Goal: Submit feedback/report problem

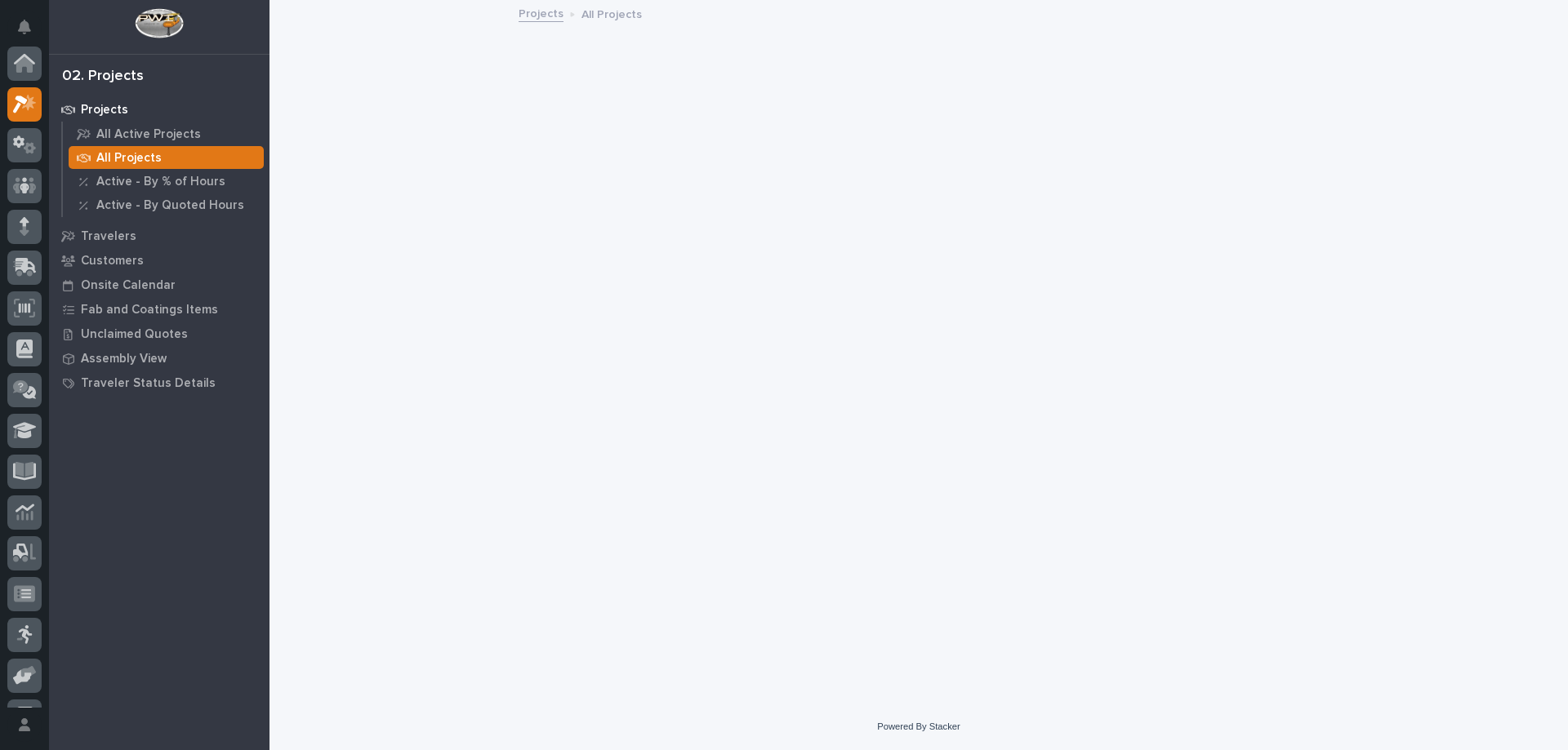
scroll to position [41, 0]
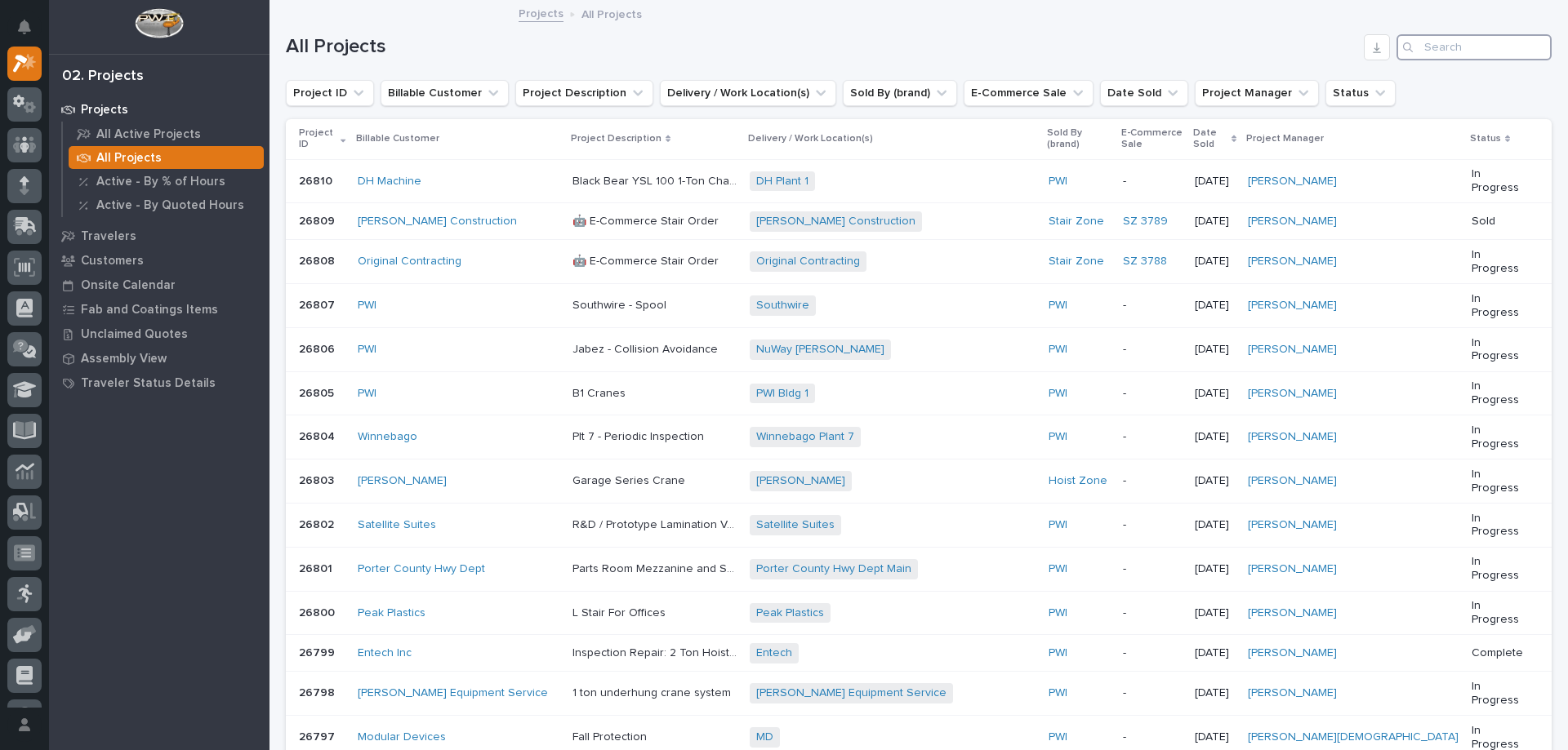
click at [1425, 44] on input "Search" at bounding box center [1475, 47] width 155 height 26
type input "26492"
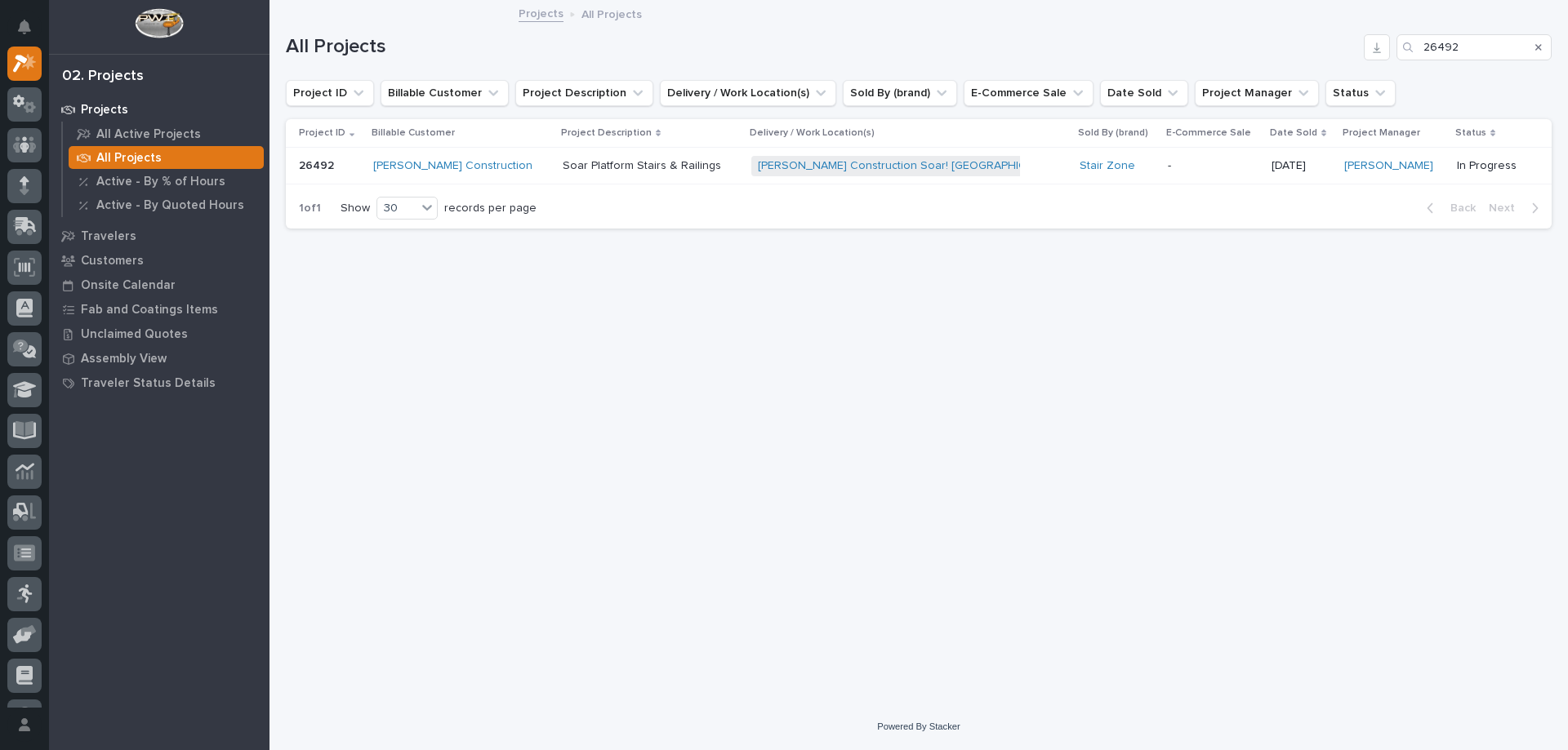
click at [604, 159] on p "Soar Platform Stairs & Railings" at bounding box center [644, 164] width 162 height 17
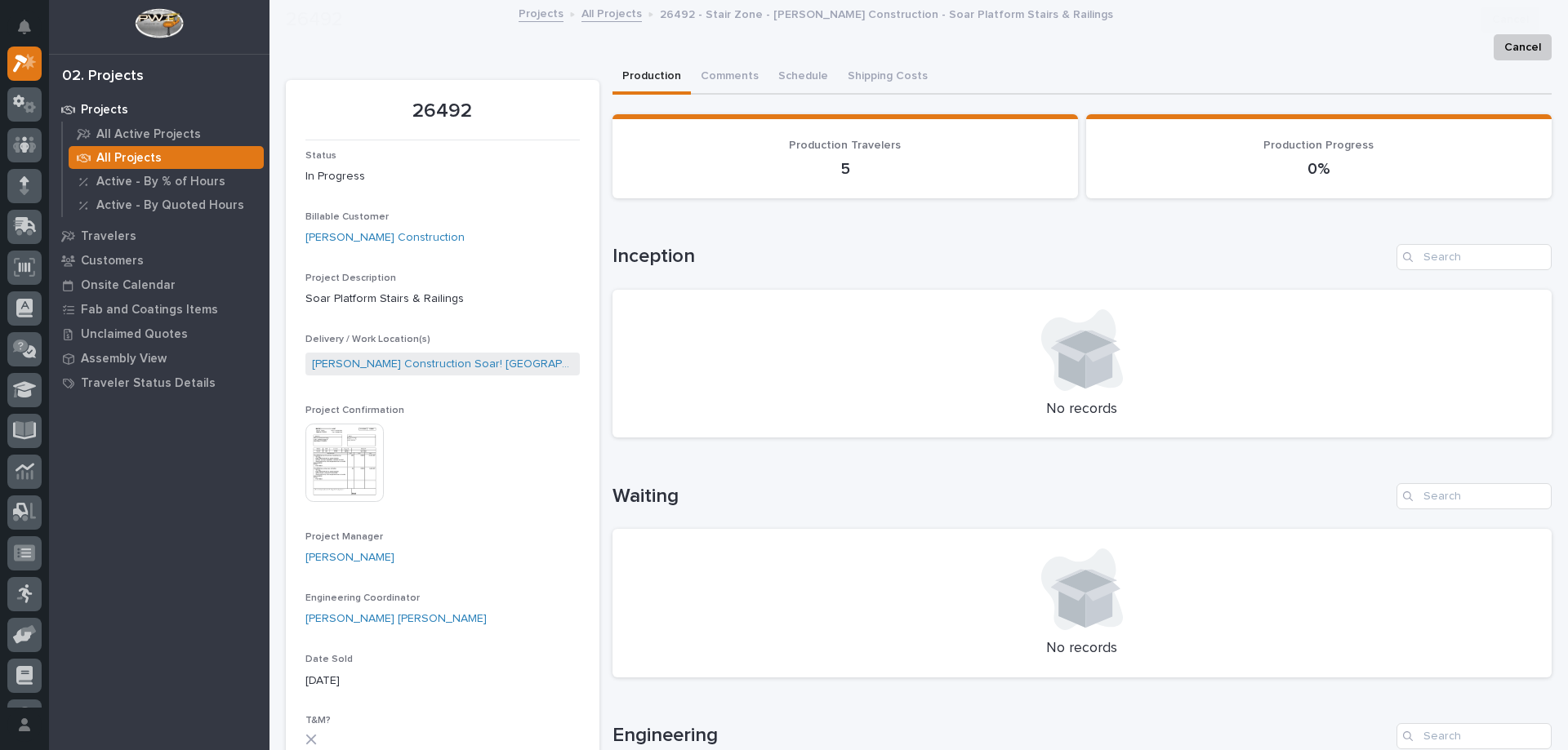
scroll to position [980, 0]
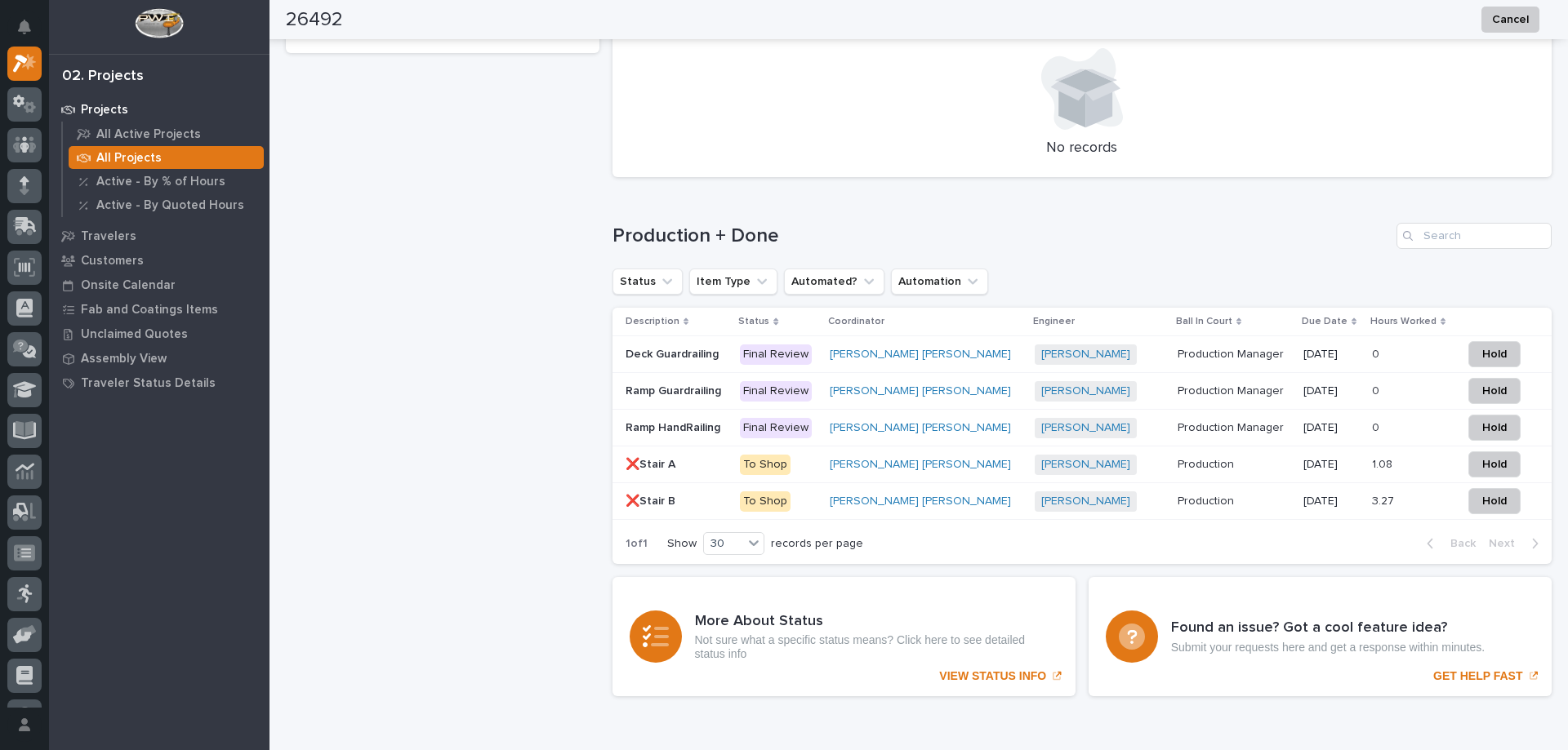
click at [817, 474] on p "To Shop" at bounding box center [778, 465] width 77 height 20
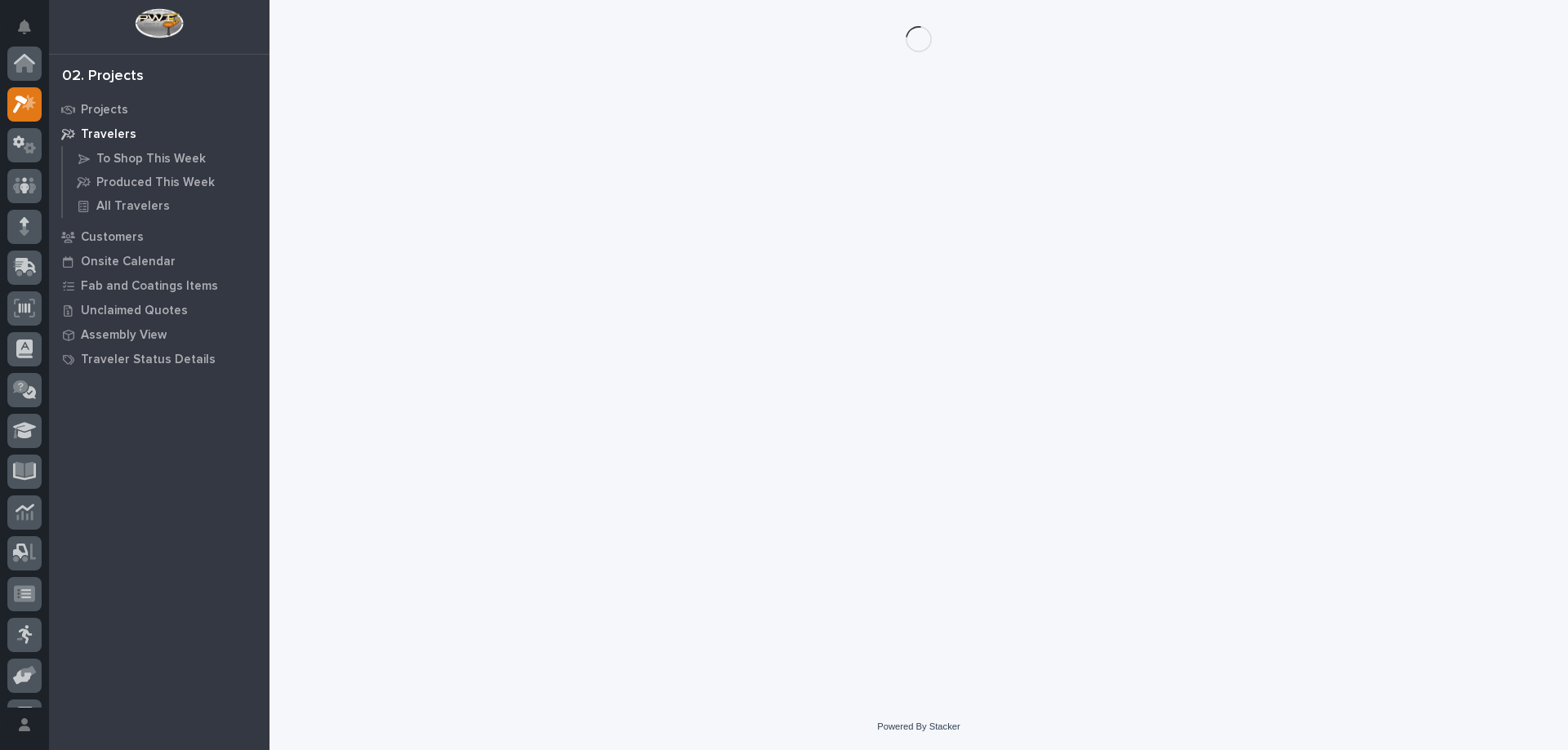
scroll to position [41, 0]
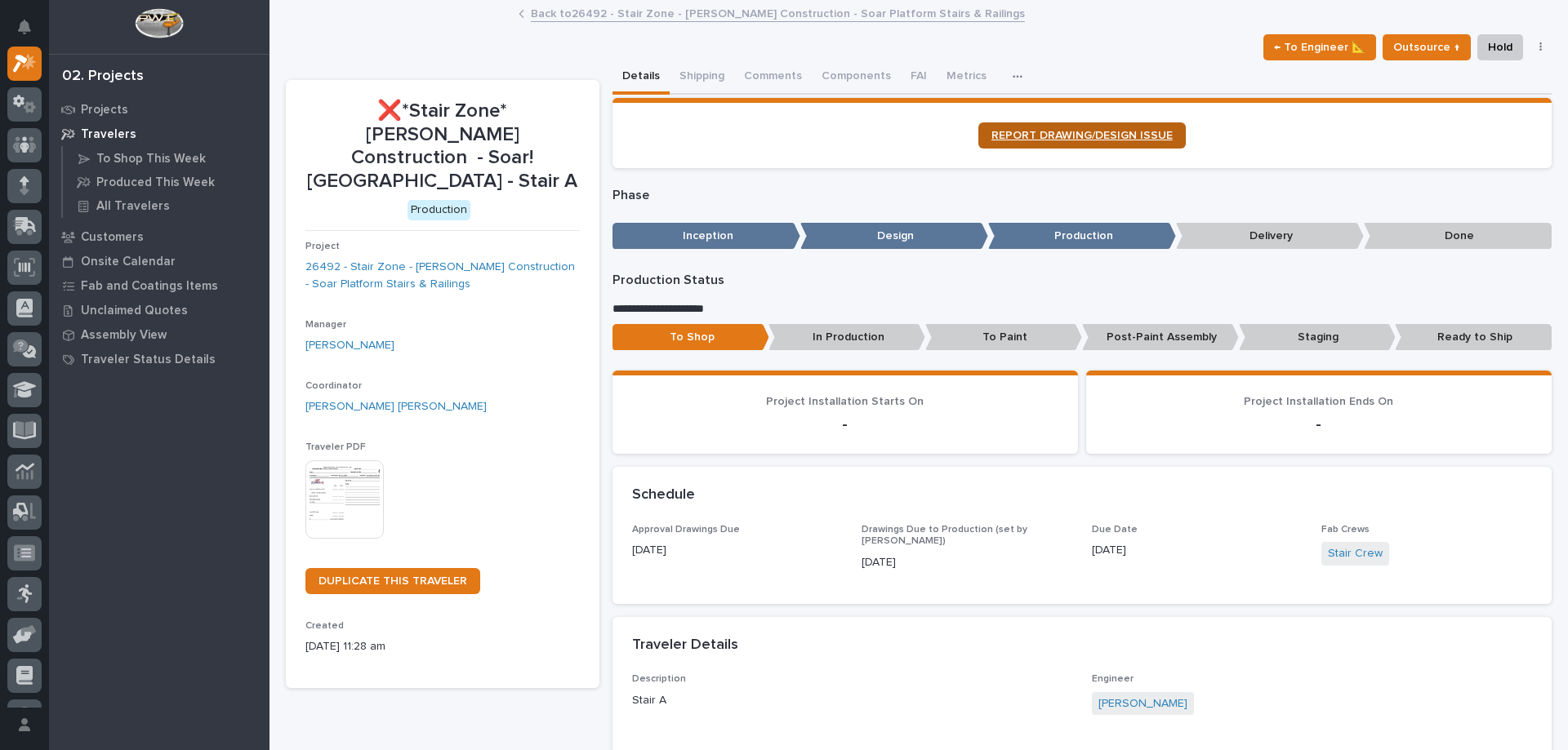
click at [1052, 135] on span "REPORT DRAWING/DESIGN ISSUE" at bounding box center [1083, 136] width 182 height 11
